Goal: Task Accomplishment & Management: Manage account settings

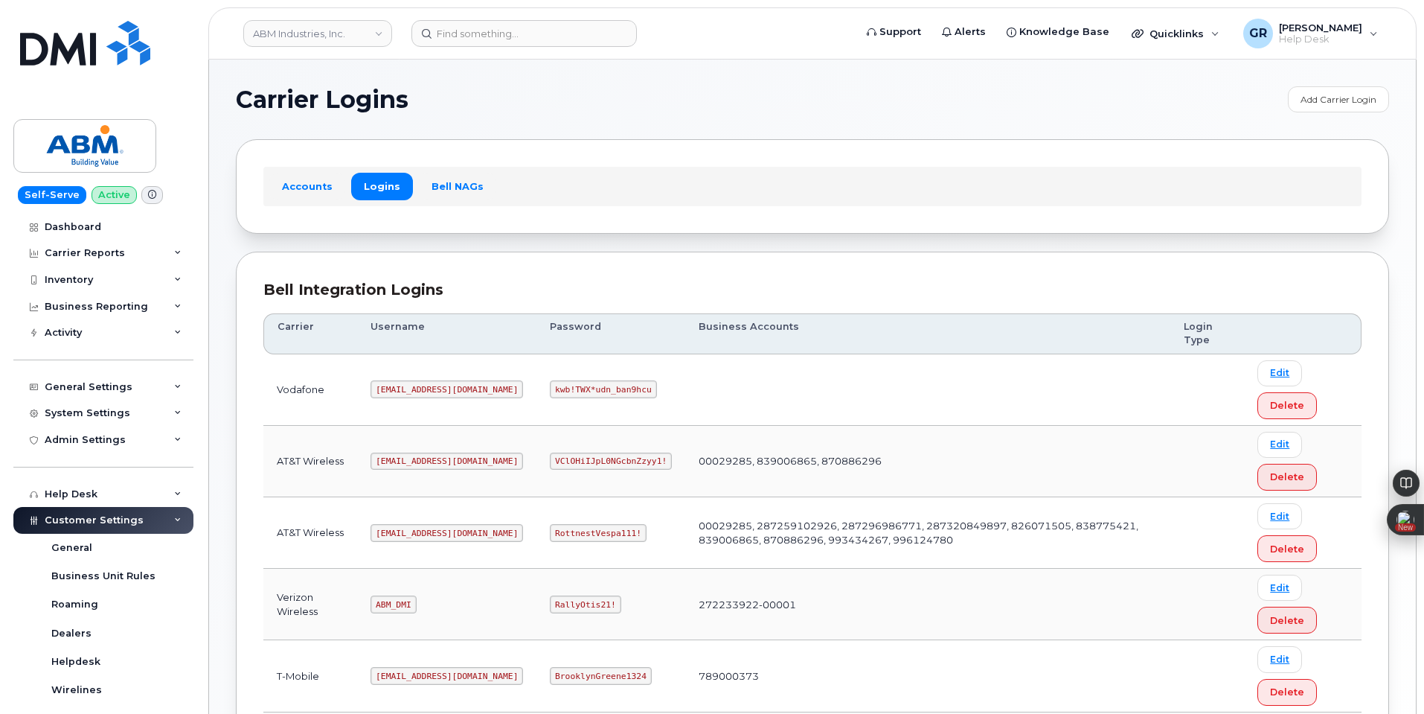
scroll to position [149, 0]
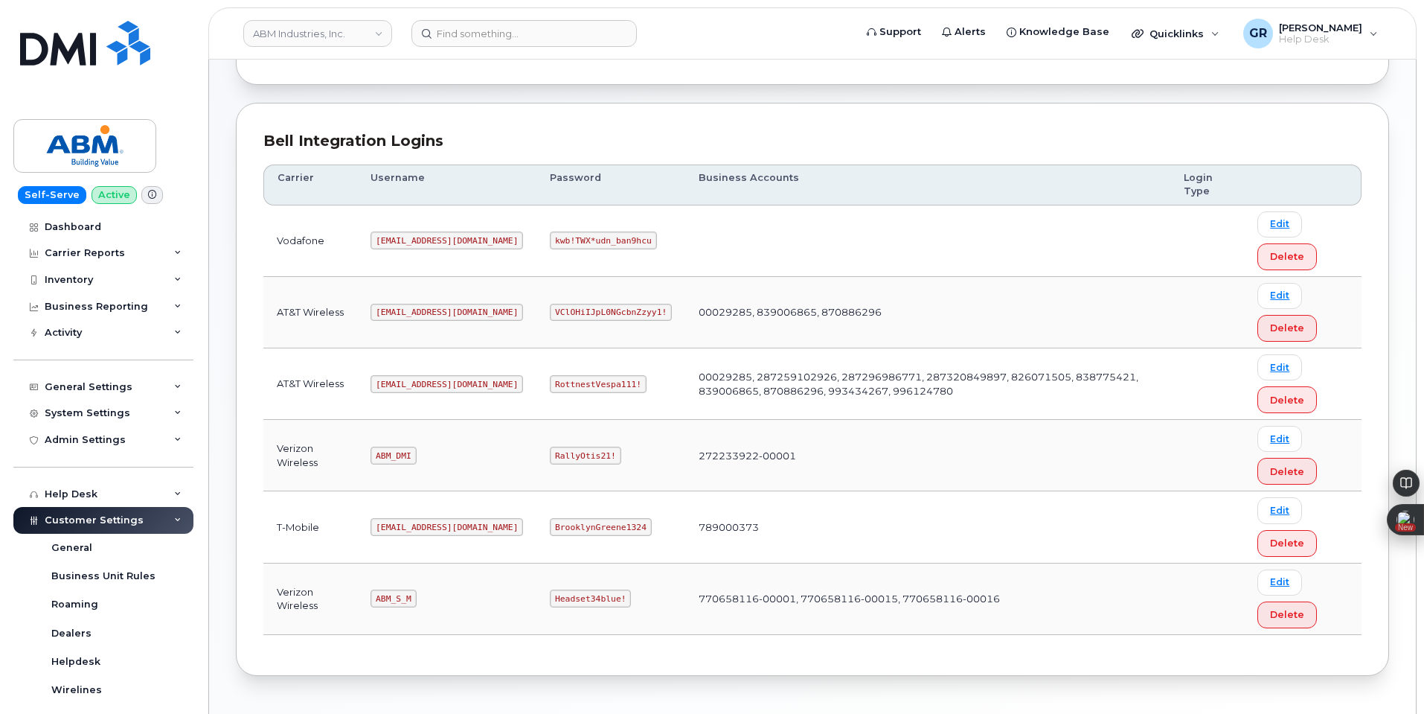
click at [398, 603] on code "ABM_S_M" at bounding box center [393, 598] width 45 height 18
copy code "ABM_S_M"
drag, startPoint x: 503, startPoint y: 598, endPoint x: 569, endPoint y: 592, distance: 66.6
click at [569, 592] on code "Headset34blue!" at bounding box center [590, 598] width 81 height 18
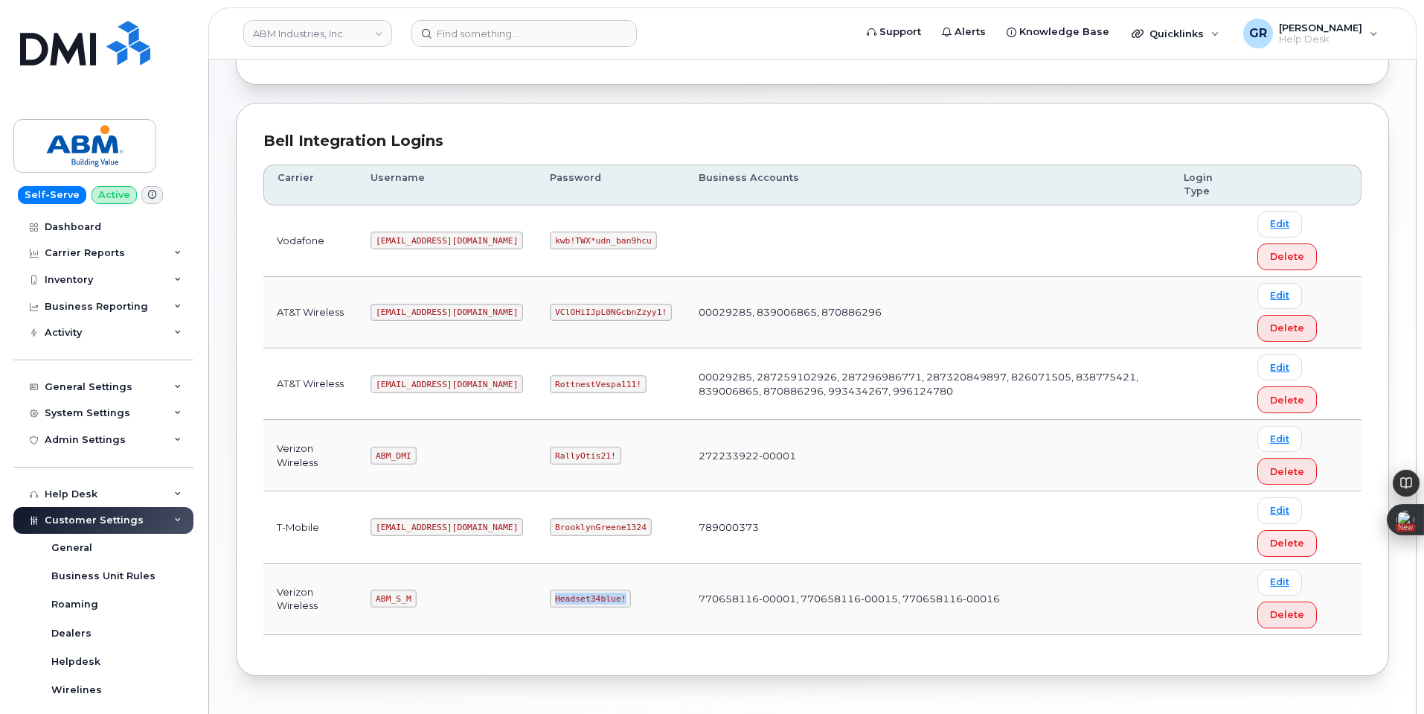
copy code "Headset34blue!"
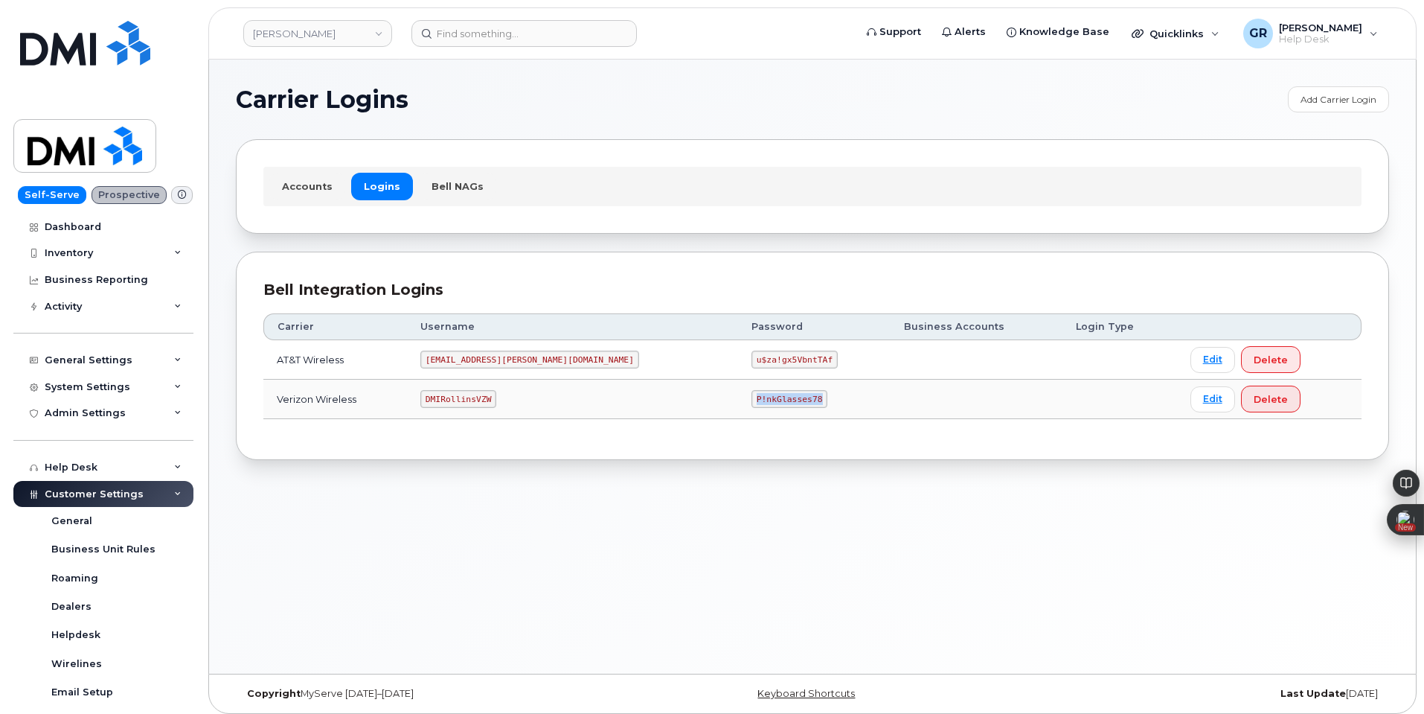
drag, startPoint x: 663, startPoint y: 400, endPoint x: 737, endPoint y: 404, distance: 73.8
click at [738, 404] on td "P!nkGlasses78" at bounding box center [814, 398] width 153 height 39
copy code "P!nkGlasses78"
